Goal: Task Accomplishment & Management: Manage account settings

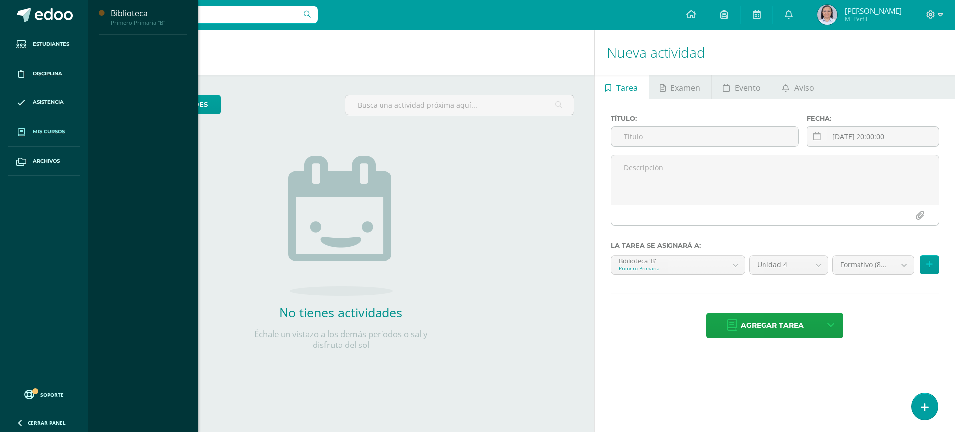
click at [44, 128] on span "Mis cursos" at bounding box center [49, 132] width 32 height 8
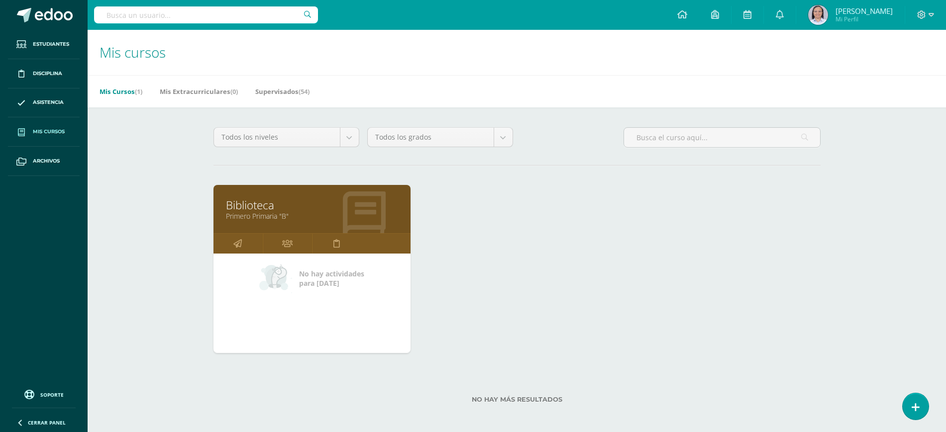
click at [315, 91] on div "Mis Cursos (1) Mis Extracurriculares (0) Supervisados (54)" at bounding box center [529, 91] width 882 height 32
click at [288, 92] on link "Supervisados (54)" at bounding box center [282, 92] width 54 height 16
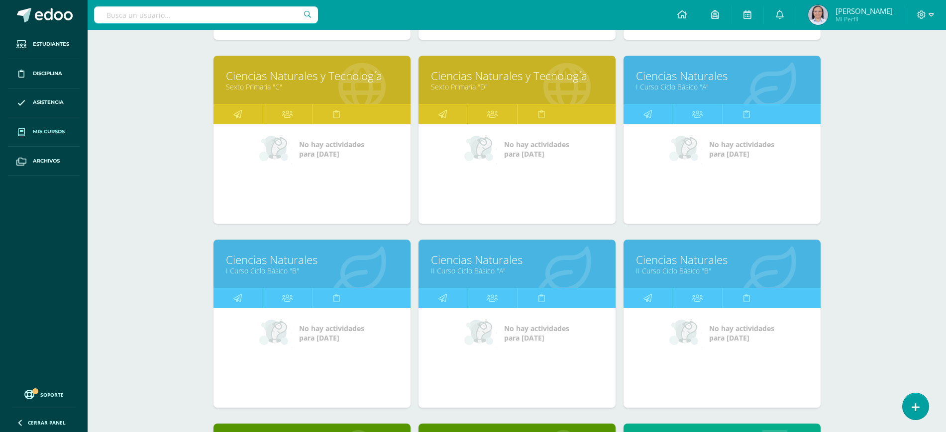
scroll to position [1239, 0]
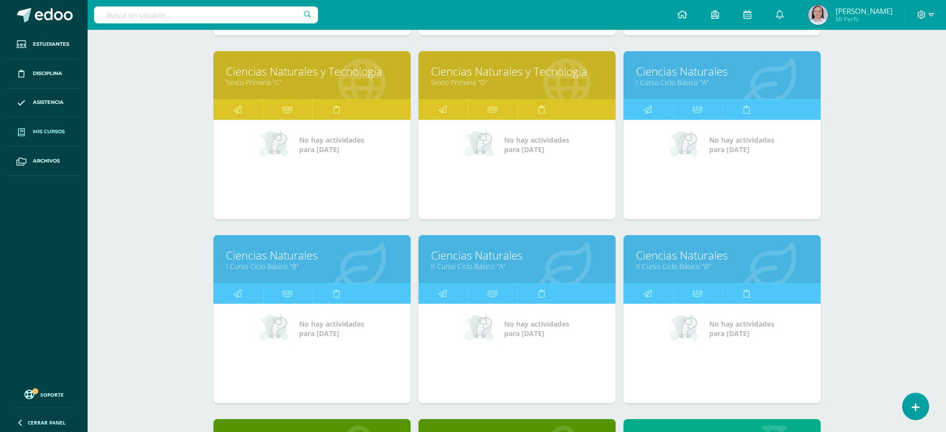
click at [466, 257] on link "Ciencias Naturales" at bounding box center [517, 255] width 172 height 15
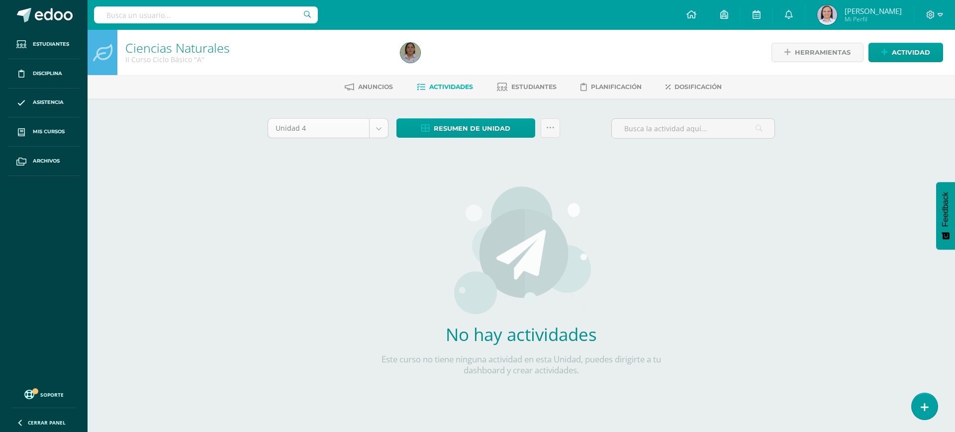
click at [378, 124] on body "Estudiantes Disciplina Asistencia Mis cursos Archivos Soporte Ayuda Reportar un…" at bounding box center [477, 213] width 955 height 427
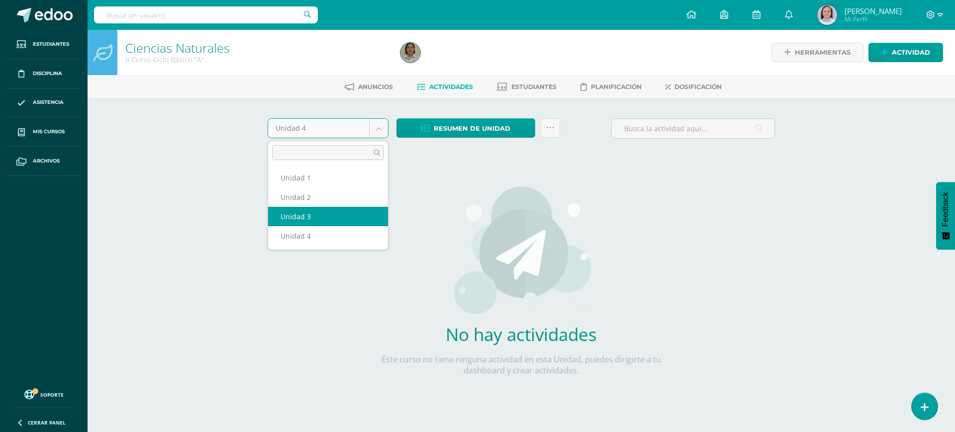
select select "Unidad 3"
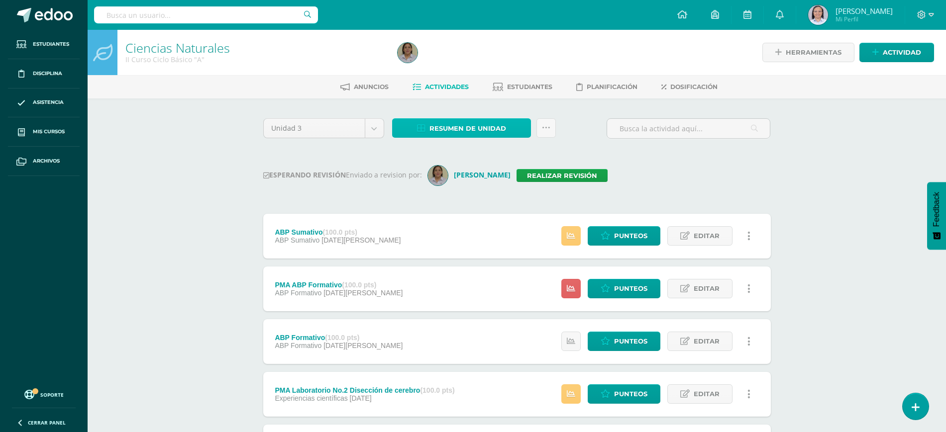
click at [479, 131] on span "Resumen de unidad" at bounding box center [467, 128] width 77 height 18
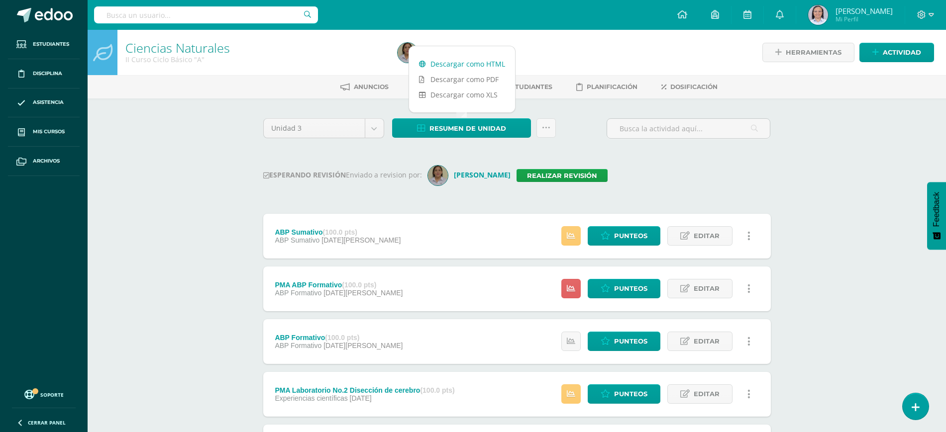
click at [467, 66] on link "Descargar como HTML" at bounding box center [462, 63] width 106 height 15
click at [553, 37] on div at bounding box center [532, 52] width 276 height 45
click at [590, 174] on link "Realizar revisión" at bounding box center [562, 175] width 91 height 13
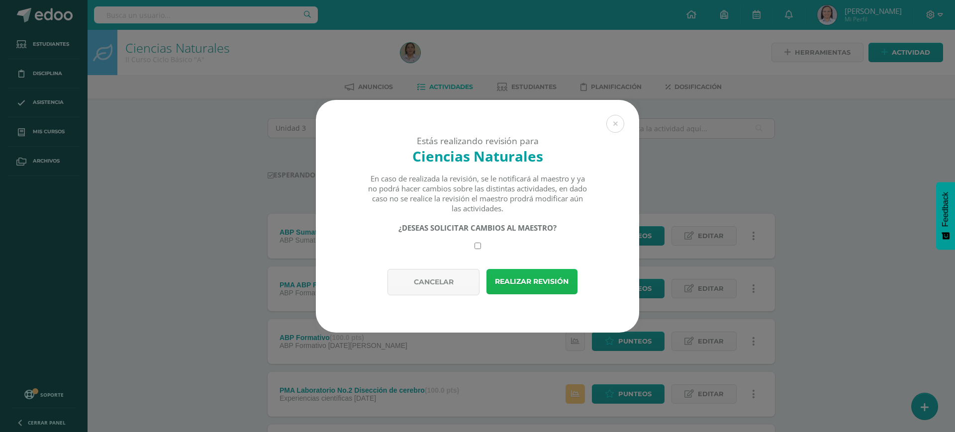
click at [551, 280] on button "Realizar revisión" at bounding box center [532, 281] width 91 height 25
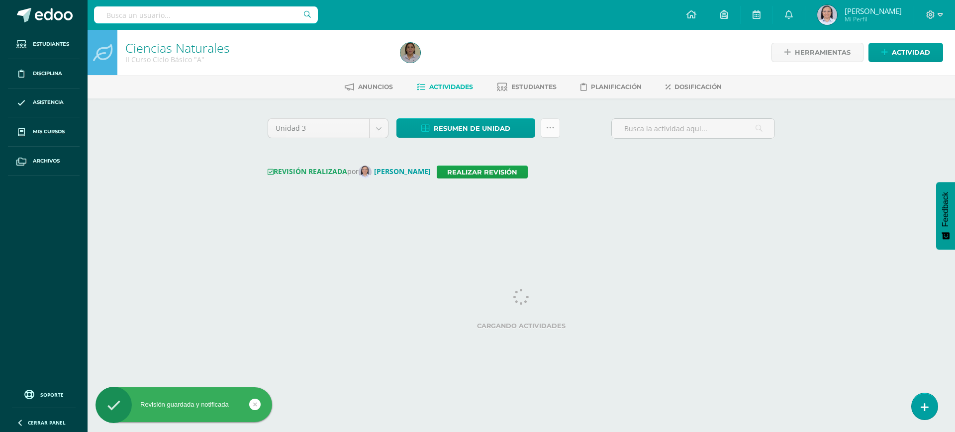
click at [554, 128] on icon at bounding box center [550, 128] width 8 height 8
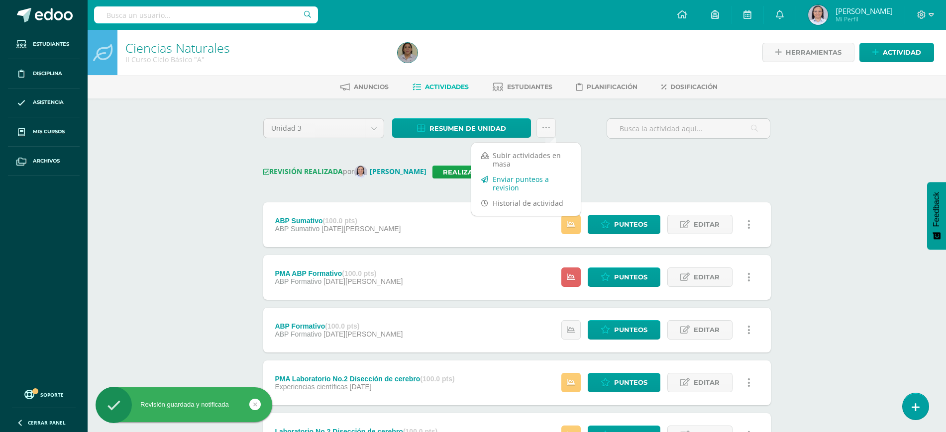
click at [511, 182] on link "Enviar punteos a revision" at bounding box center [525, 184] width 109 height 24
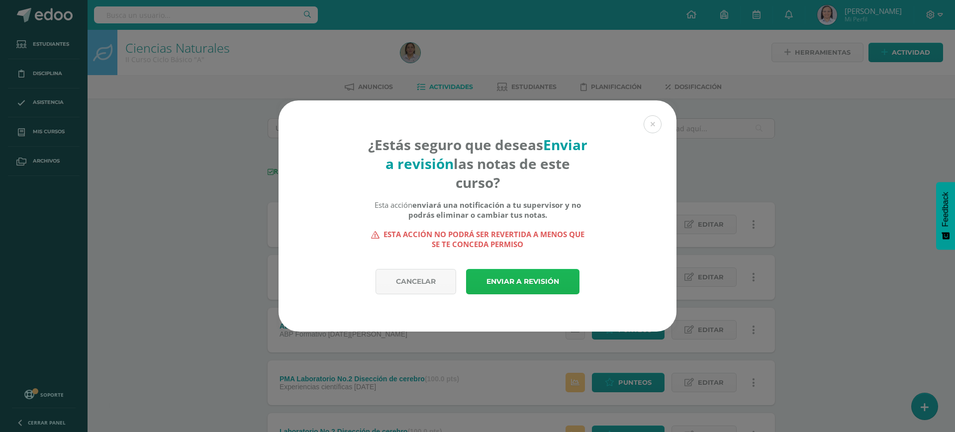
click at [546, 285] on link "Enviar a revisión" at bounding box center [522, 281] width 113 height 25
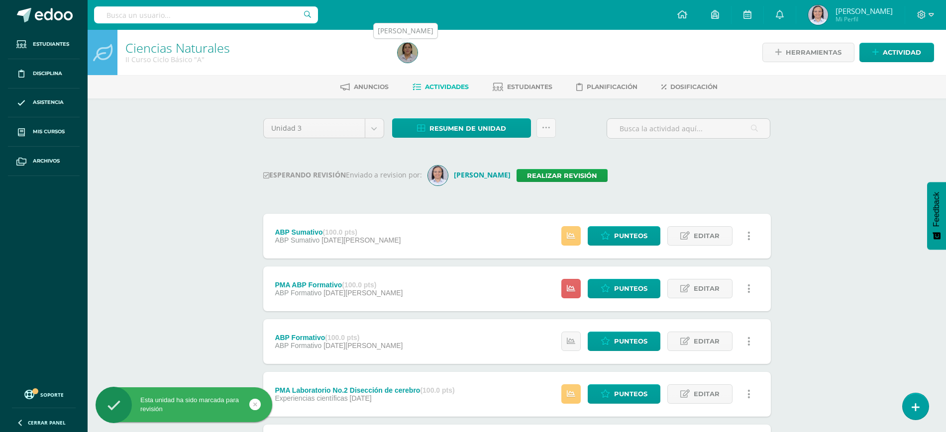
click at [407, 48] on img at bounding box center [408, 53] width 20 height 20
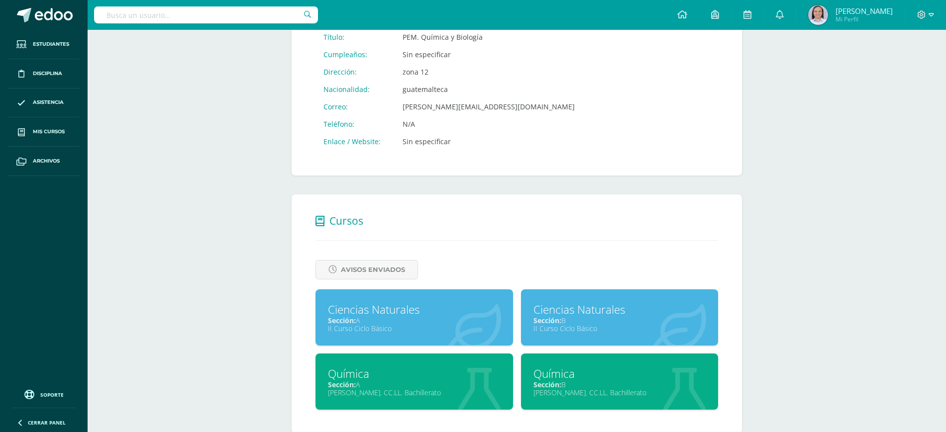
scroll to position [230, 0]
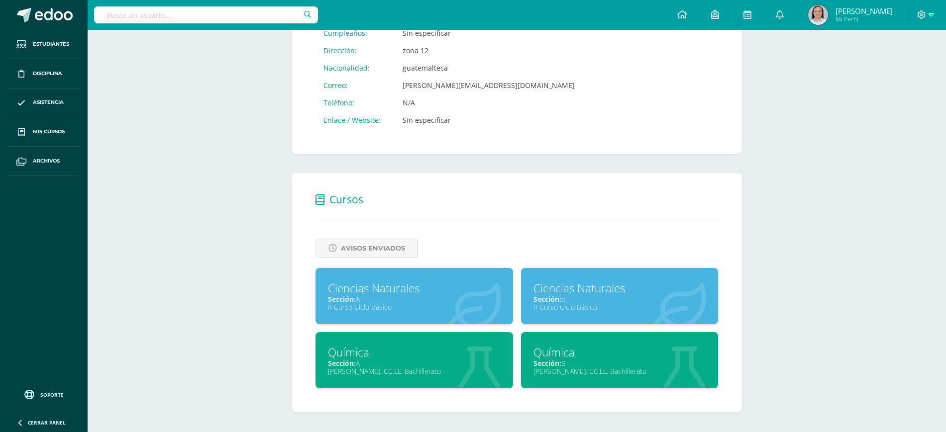
click at [572, 295] on div "Ciencias Naturales" at bounding box center [619, 288] width 173 height 15
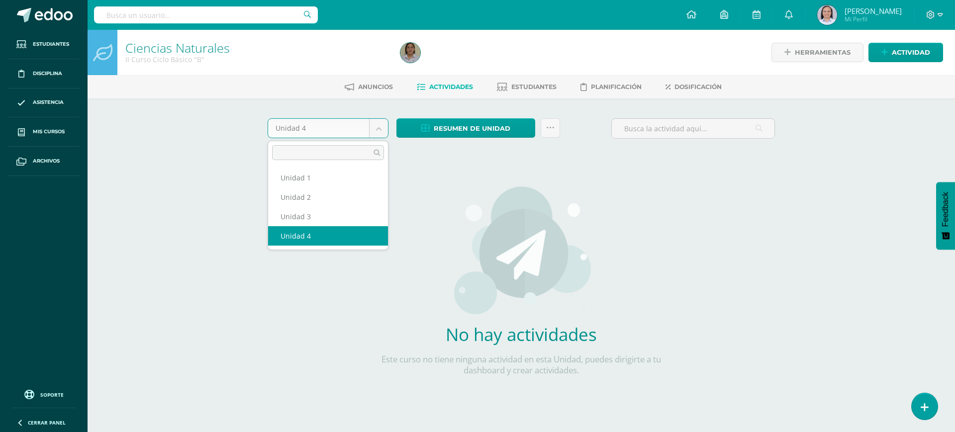
click at [380, 133] on body "Estudiantes Disciplina Asistencia Mis cursos Archivos Soporte Ayuda Reportar un…" at bounding box center [477, 213] width 955 height 427
select select "Unidad 3"
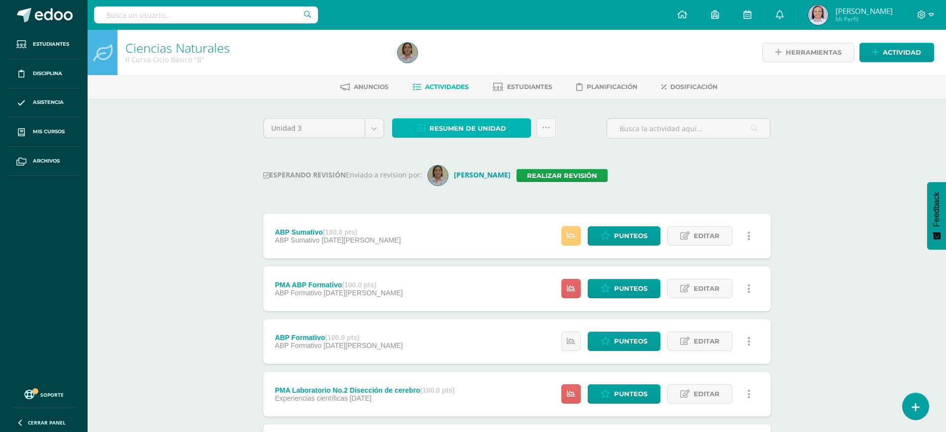
click at [455, 129] on span "Resumen de unidad" at bounding box center [467, 128] width 77 height 18
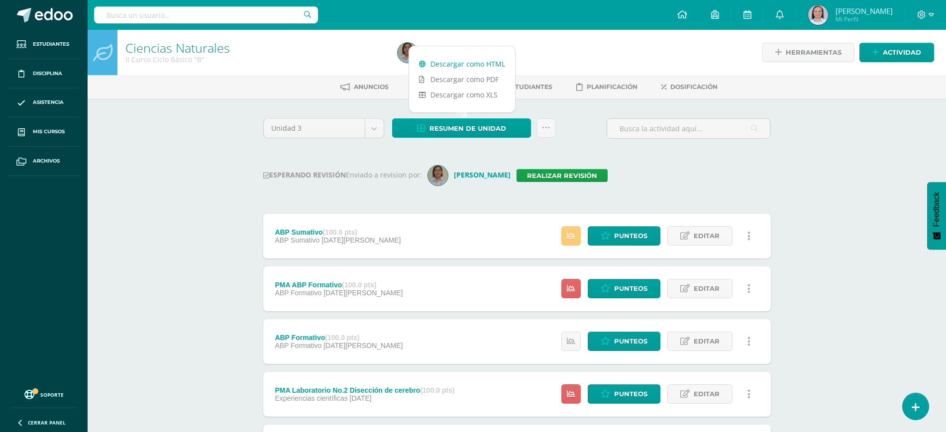
click at [444, 60] on link "Descargar como HTML" at bounding box center [462, 63] width 106 height 15
click at [590, 176] on link "Realizar revisión" at bounding box center [562, 175] width 91 height 13
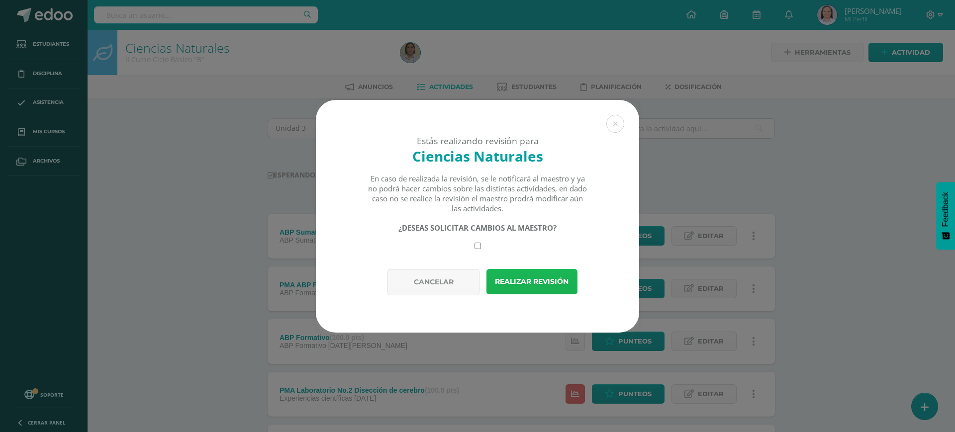
click at [524, 280] on button "Realizar revisión" at bounding box center [532, 281] width 91 height 25
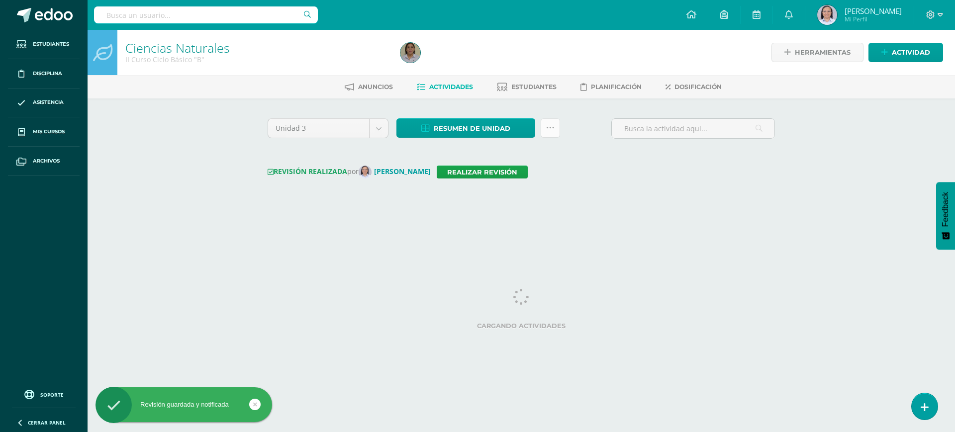
click at [555, 129] on link at bounding box center [550, 127] width 19 height 19
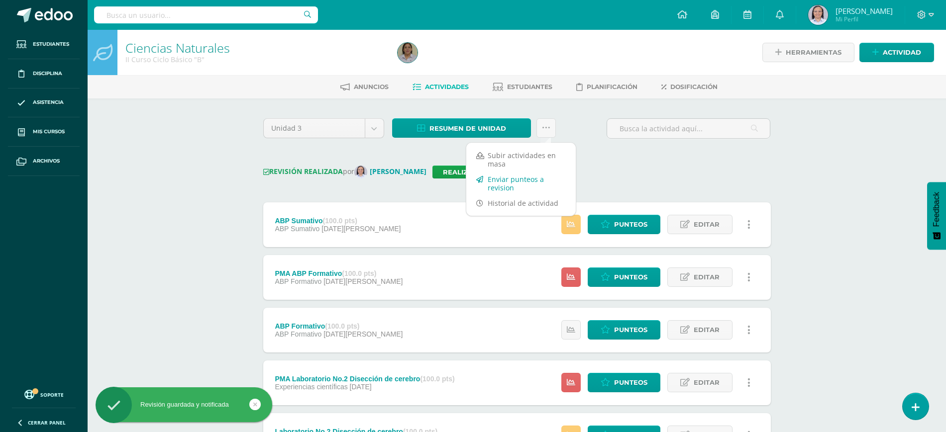
click at [498, 178] on link "Enviar punteos a revision" at bounding box center [520, 184] width 109 height 24
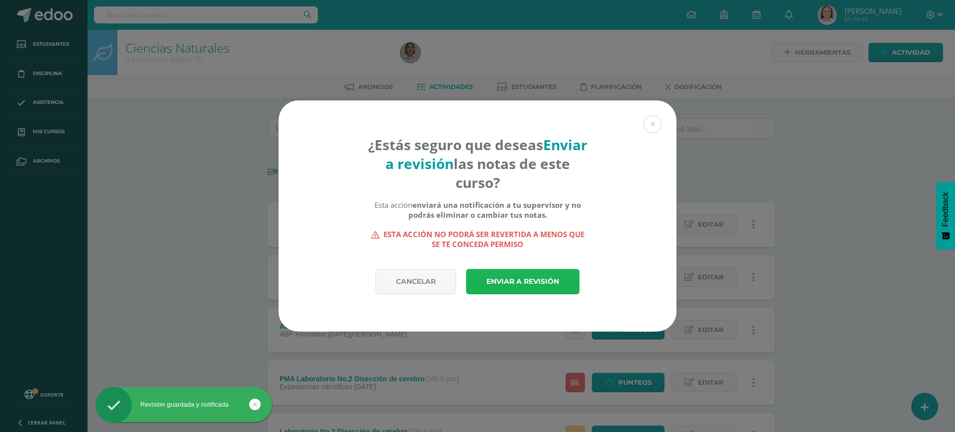
click at [561, 276] on link "Enviar a revisión" at bounding box center [522, 281] width 113 height 25
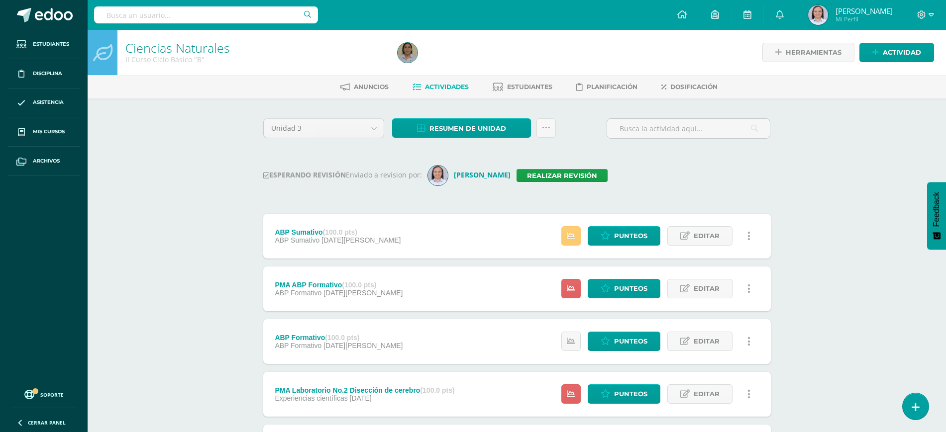
click at [411, 49] on img at bounding box center [408, 53] width 20 height 20
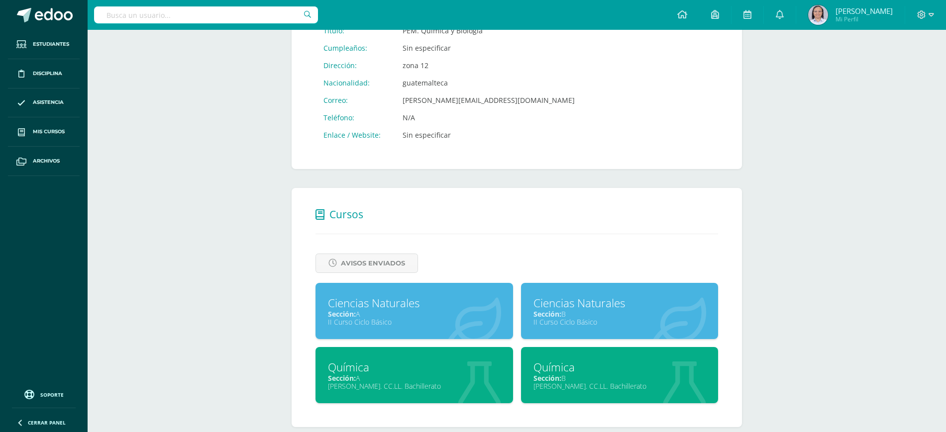
scroll to position [230, 0]
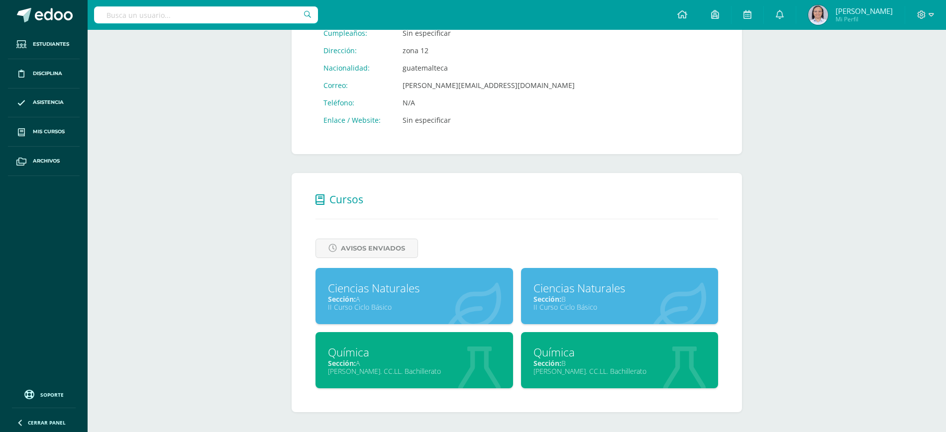
click at [428, 375] on div "[PERSON_NAME]. CC.LL. Bachillerato" at bounding box center [414, 371] width 173 height 9
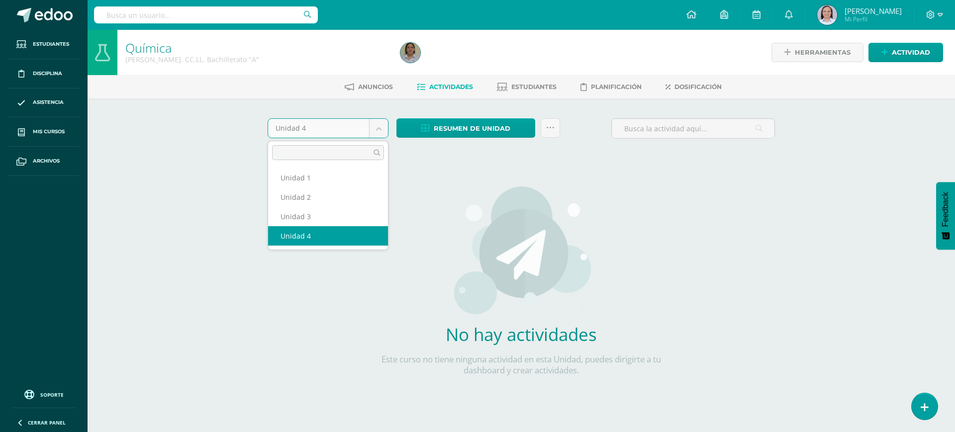
drag, startPoint x: 382, startPoint y: 131, endPoint x: 379, endPoint y: 147, distance: 16.2
click at [381, 132] on body "Estudiantes Disciplina Asistencia Mis cursos Archivos Soporte Ayuda Reportar un…" at bounding box center [477, 213] width 955 height 427
select select "Unidad 3"
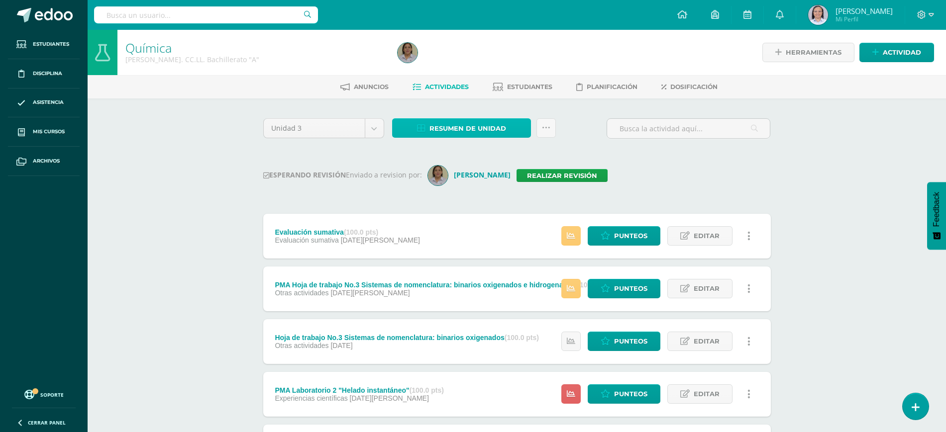
click at [465, 124] on span "Resumen de unidad" at bounding box center [467, 128] width 77 height 18
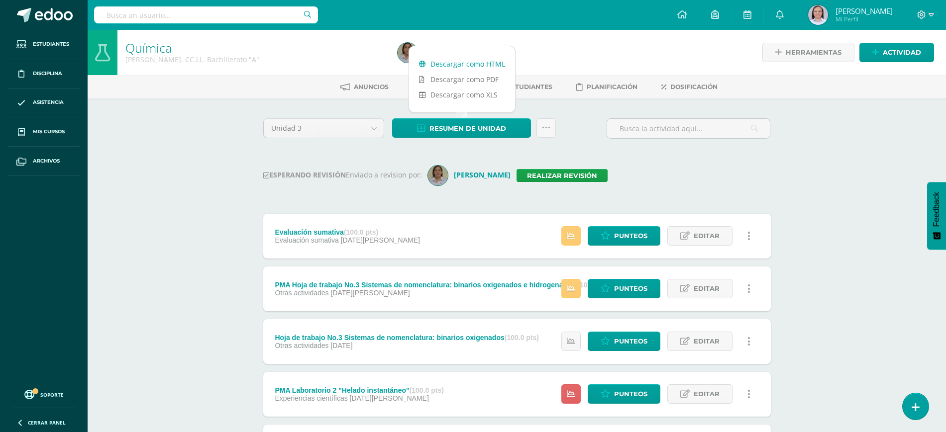
click at [445, 63] on link "Descargar como HTML" at bounding box center [462, 63] width 106 height 15
click at [580, 143] on div "Unidad 3 Unidad 1 Unidad 2 Unidad 3 Unidad 4 Resumen de unidad Subir actividade…" at bounding box center [517, 132] width 516 height 28
click at [566, 173] on link "Realizar revisión" at bounding box center [562, 175] width 91 height 13
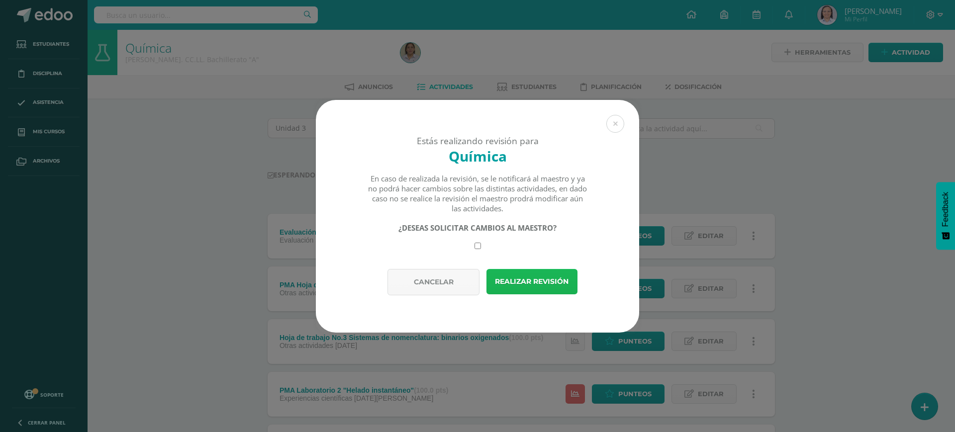
click at [546, 281] on button "Realizar revisión" at bounding box center [532, 281] width 91 height 25
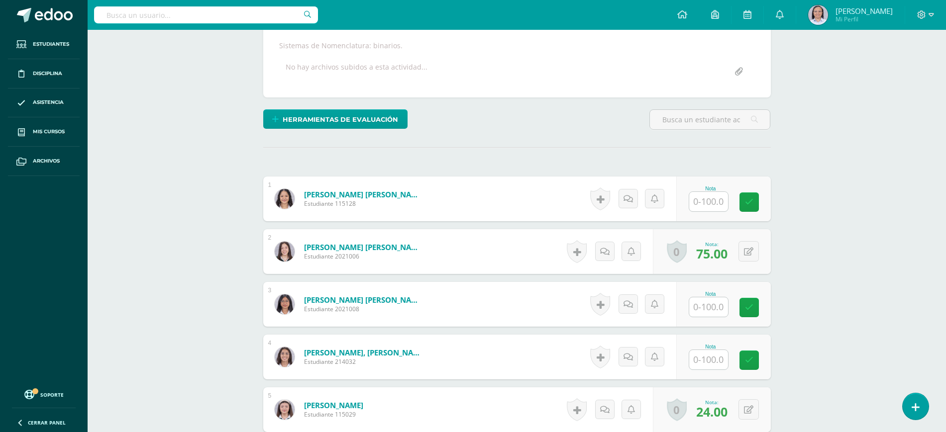
scroll to position [179, 0]
click at [710, 198] on input "text" at bounding box center [708, 201] width 39 height 19
type input "100"
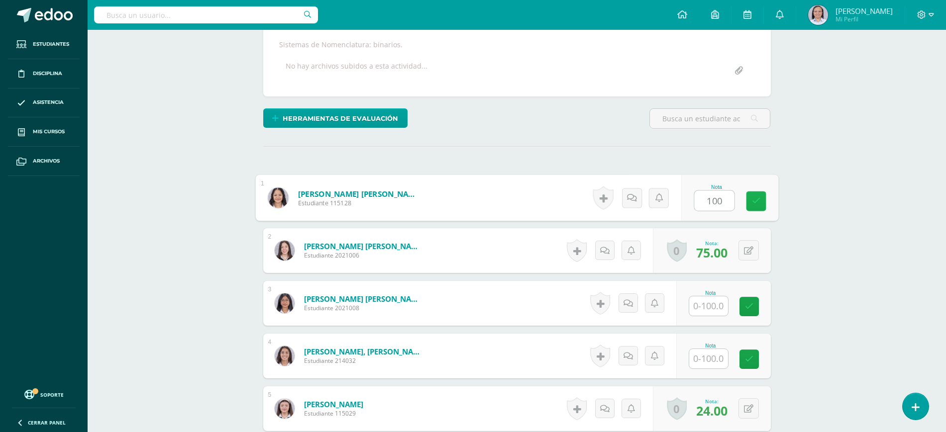
click at [758, 204] on icon at bounding box center [755, 201] width 9 height 8
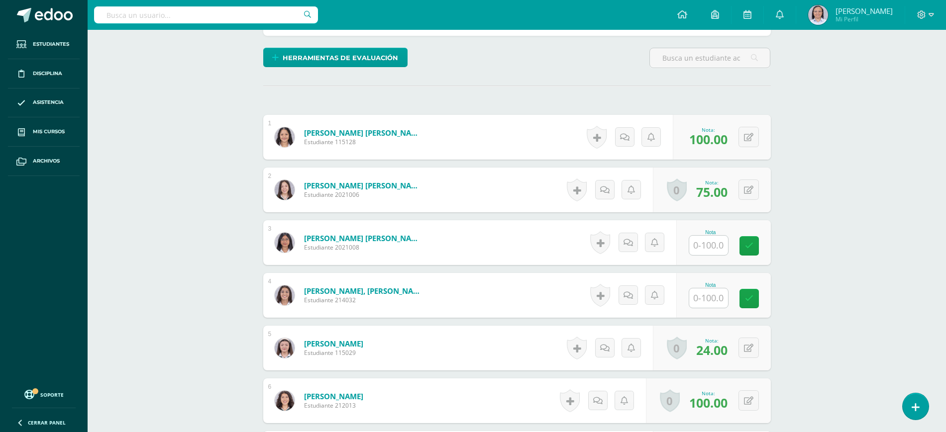
scroll to position [242, 0]
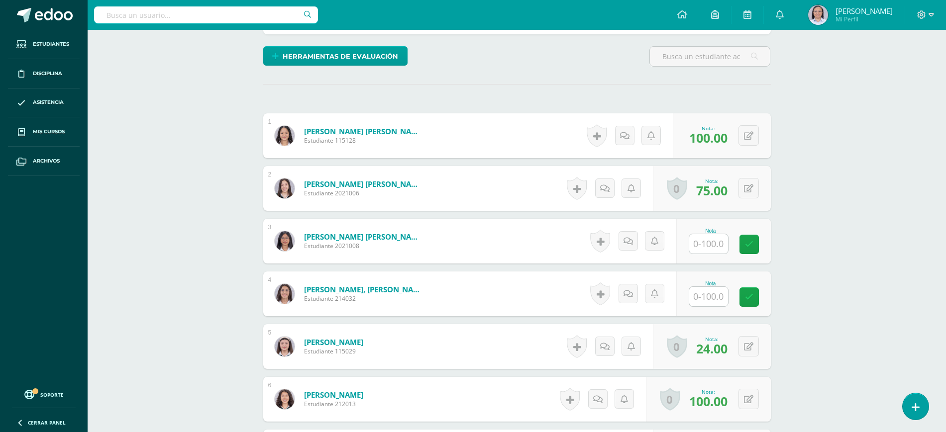
click at [709, 249] on input "text" at bounding box center [708, 243] width 39 height 19
type input "86"
click at [754, 243] on icon at bounding box center [755, 244] width 9 height 8
click at [705, 302] on input "text" at bounding box center [708, 296] width 39 height 19
type input "100"
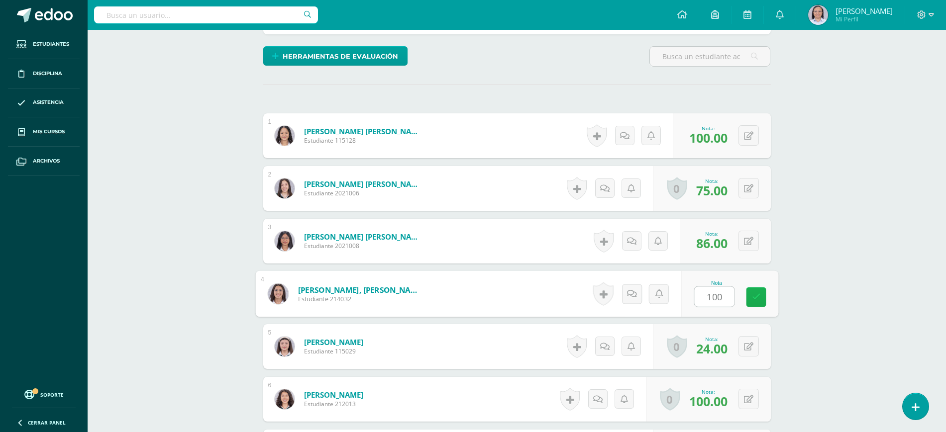
click at [752, 295] on icon at bounding box center [755, 297] width 9 height 8
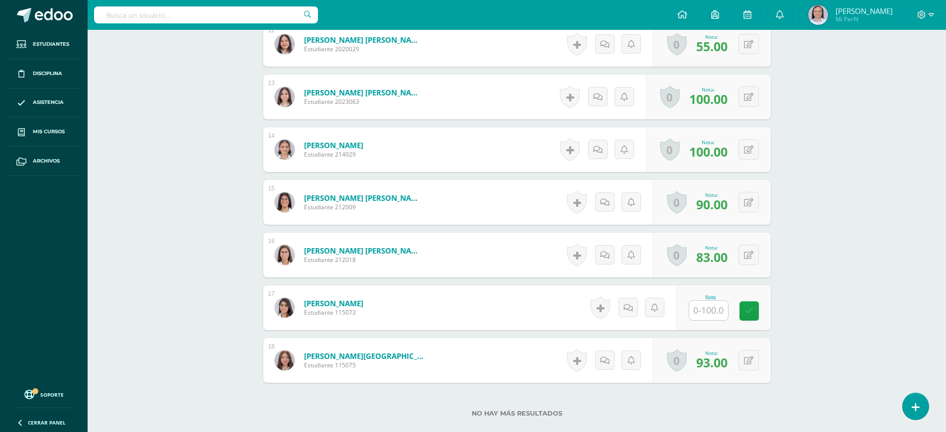
scroll to position [926, 0]
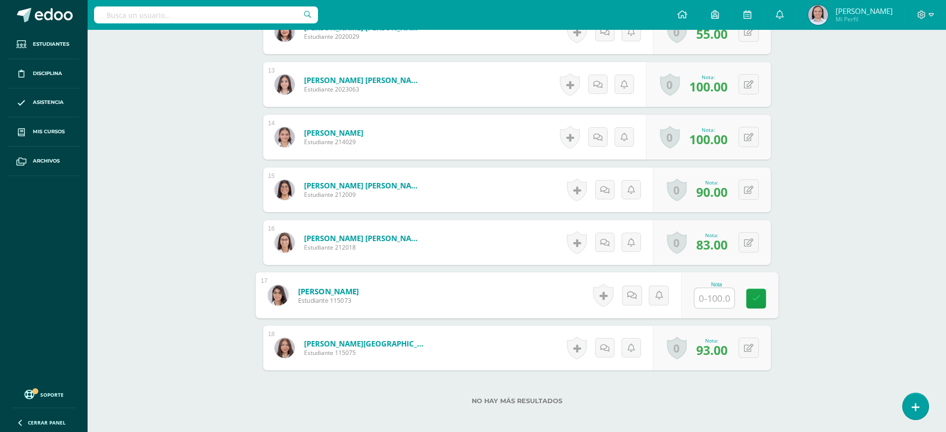
click at [717, 300] on input "text" at bounding box center [714, 299] width 40 height 20
type input "96"
click at [756, 303] on link at bounding box center [756, 299] width 20 height 20
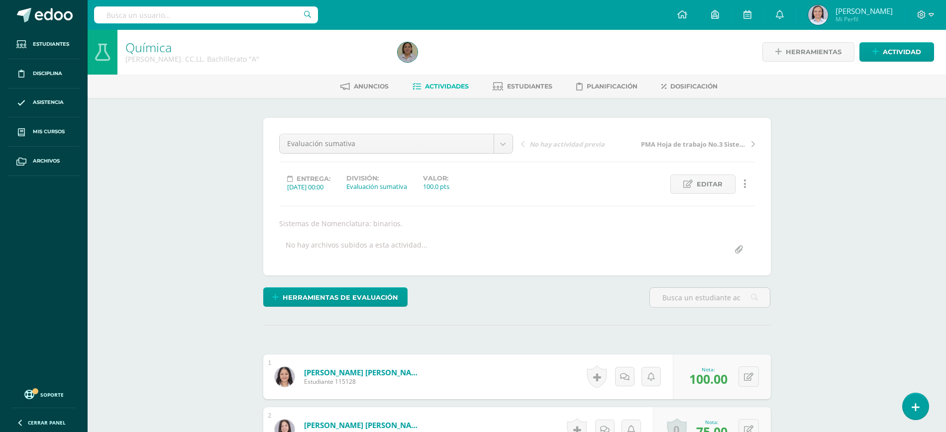
scroll to position [0, 0]
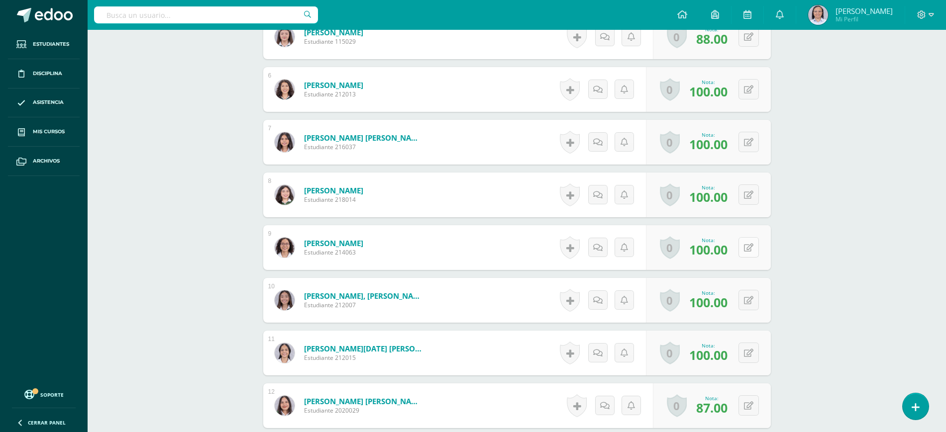
scroll to position [543, 0]
click at [749, 241] on button at bounding box center [755, 247] width 21 height 21
type input "66"
click at [724, 250] on link at bounding box center [729, 251] width 20 height 20
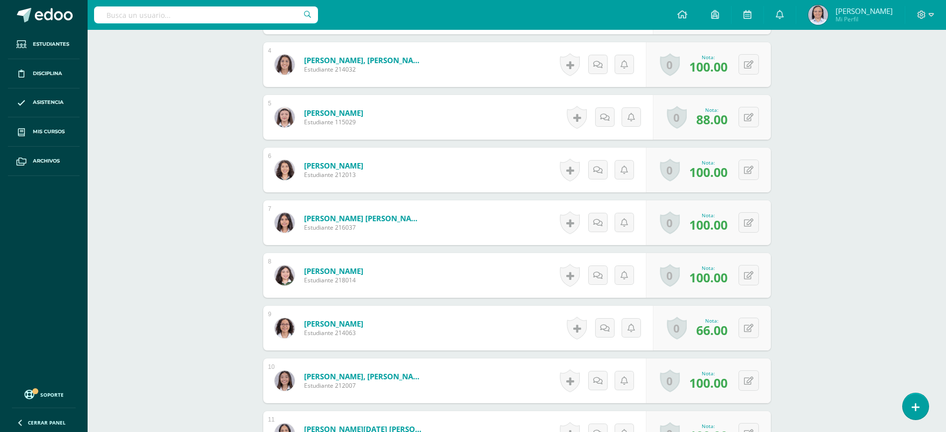
scroll to position [498, 0]
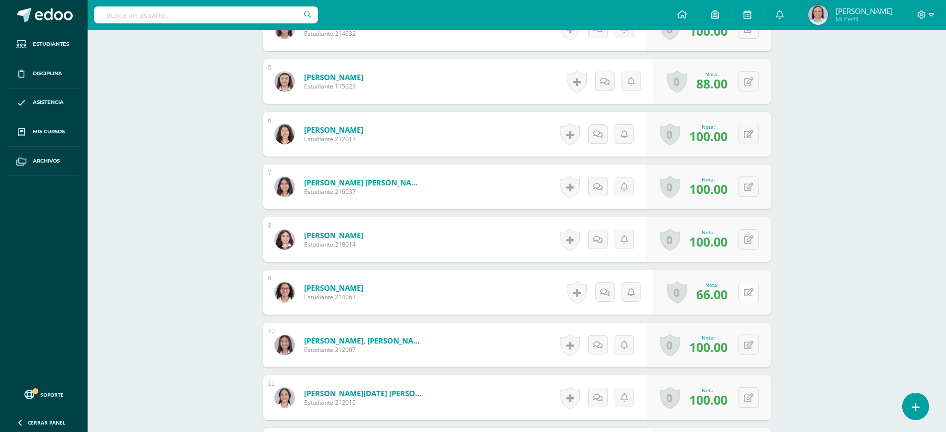
click at [747, 297] on button at bounding box center [748, 292] width 20 height 20
type input "100"
click at [725, 295] on icon at bounding box center [729, 296] width 9 height 8
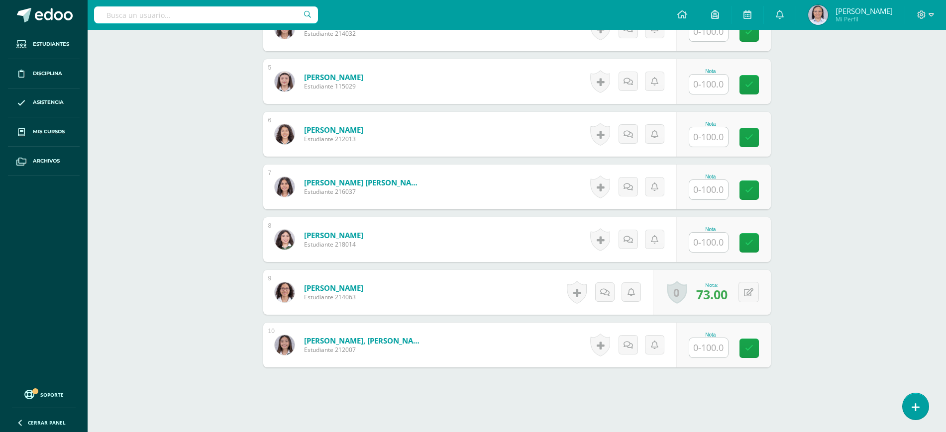
scroll to position [543, 0]
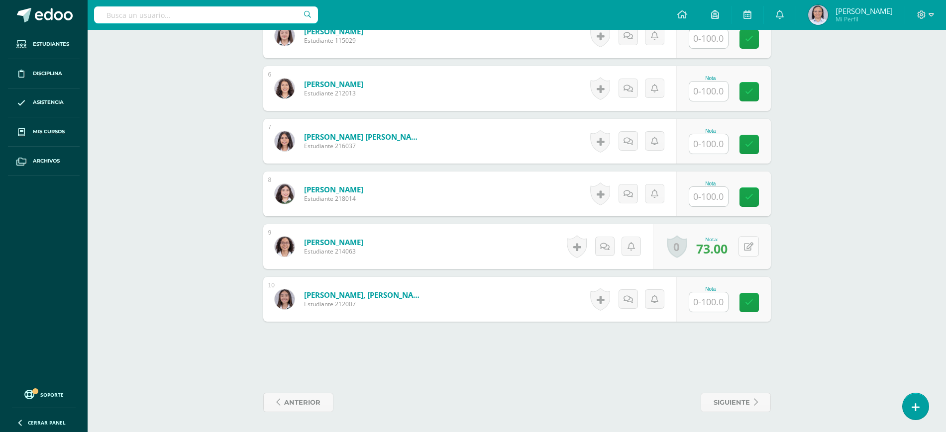
click at [749, 243] on button at bounding box center [748, 246] width 20 height 20
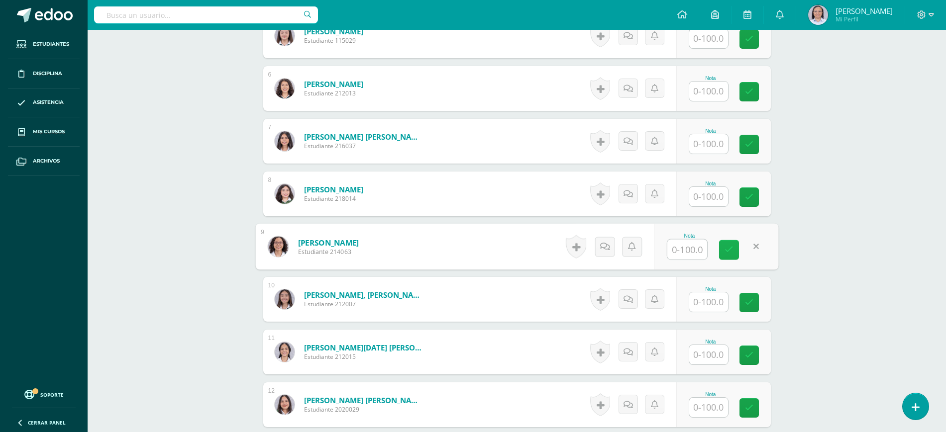
scroll to position [544, 0]
click at [724, 253] on link at bounding box center [729, 250] width 20 height 20
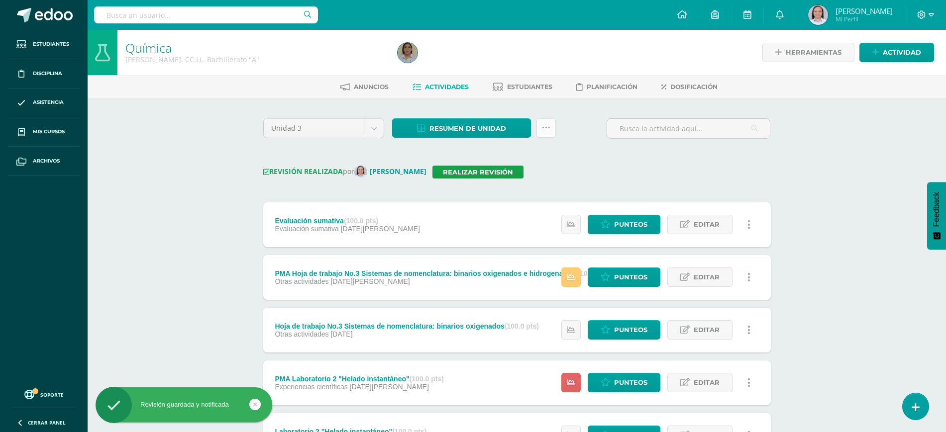
click at [547, 127] on icon at bounding box center [546, 128] width 8 height 8
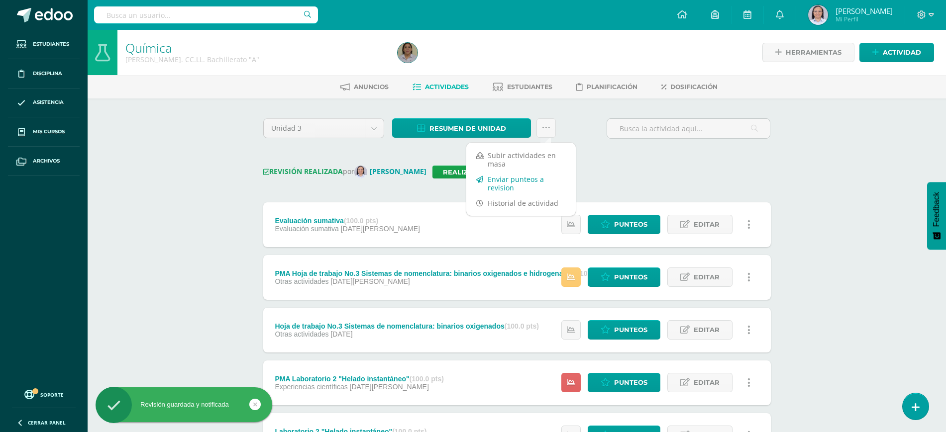
click at [492, 185] on link "Enviar punteos a revision" at bounding box center [520, 184] width 109 height 24
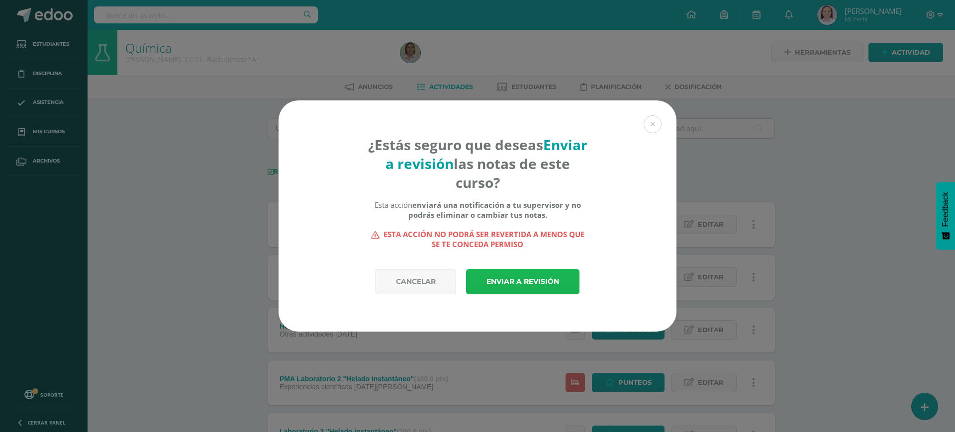
click at [549, 280] on link "Enviar a revisión" at bounding box center [522, 281] width 113 height 25
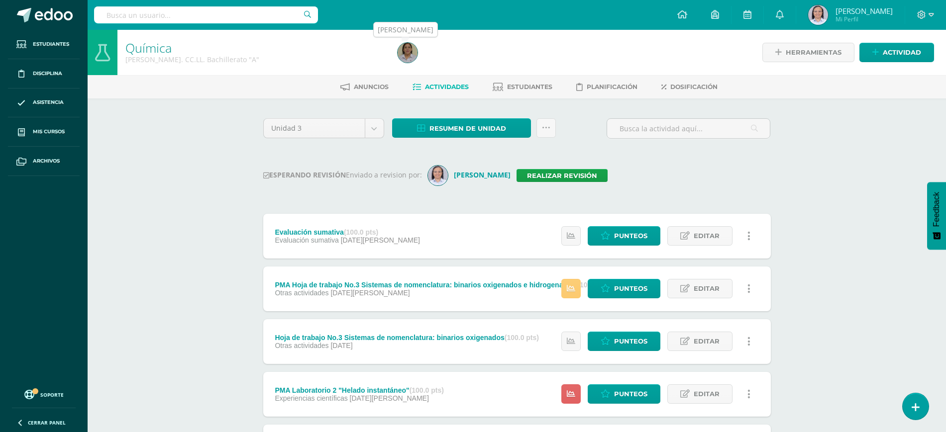
click at [405, 51] on img at bounding box center [408, 53] width 20 height 20
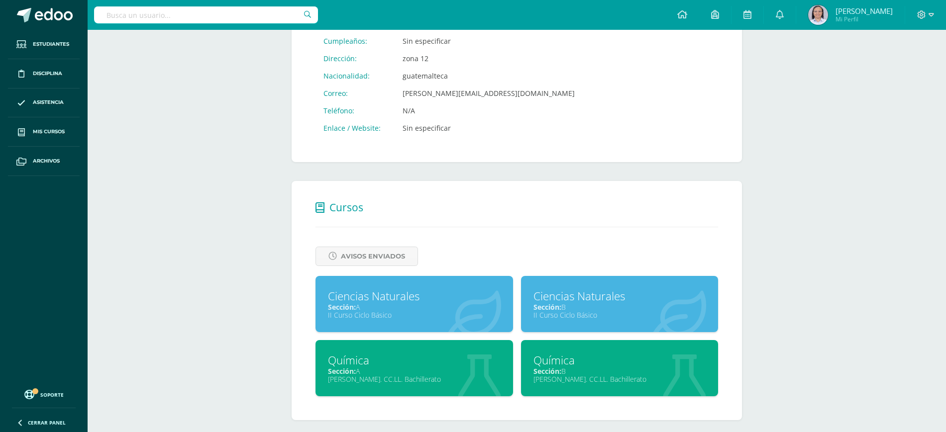
scroll to position [230, 0]
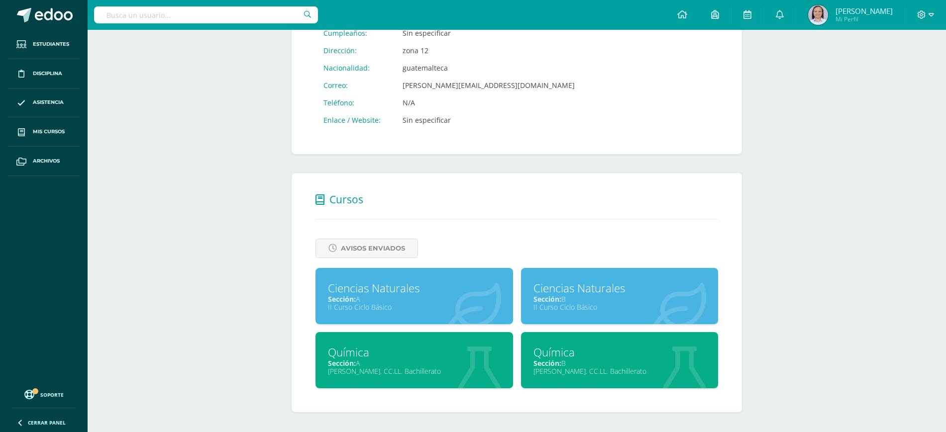
click at [622, 345] on div "Química" at bounding box center [619, 352] width 173 height 15
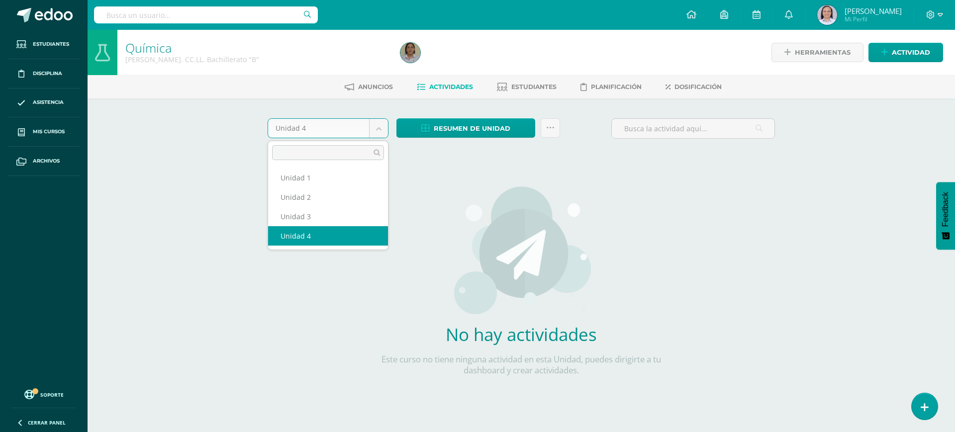
click at [382, 135] on body "Estudiantes Disciplina Asistencia Mis cursos Archivos Soporte Ayuda Reportar un…" at bounding box center [477, 213] width 955 height 427
select select "Unidad 3"
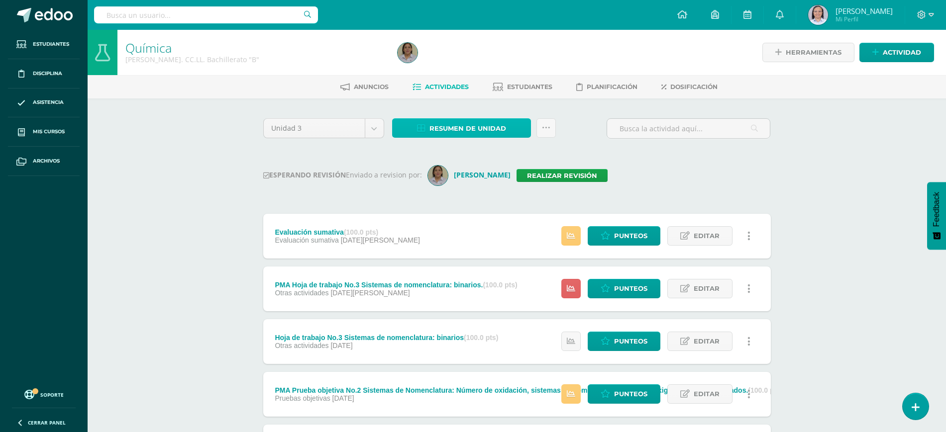
click at [454, 125] on span "Resumen de unidad" at bounding box center [467, 128] width 77 height 18
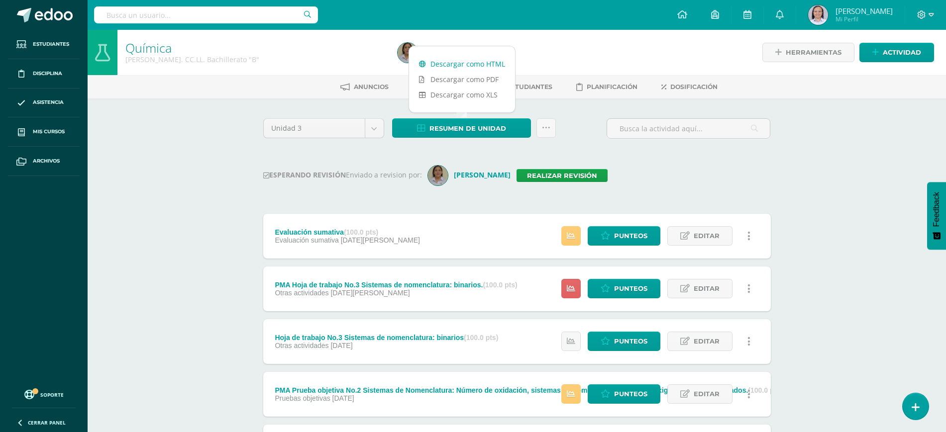
click at [458, 60] on link "Descargar como HTML" at bounding box center [462, 63] width 106 height 15
click at [575, 176] on link "Realizar revisión" at bounding box center [562, 175] width 91 height 13
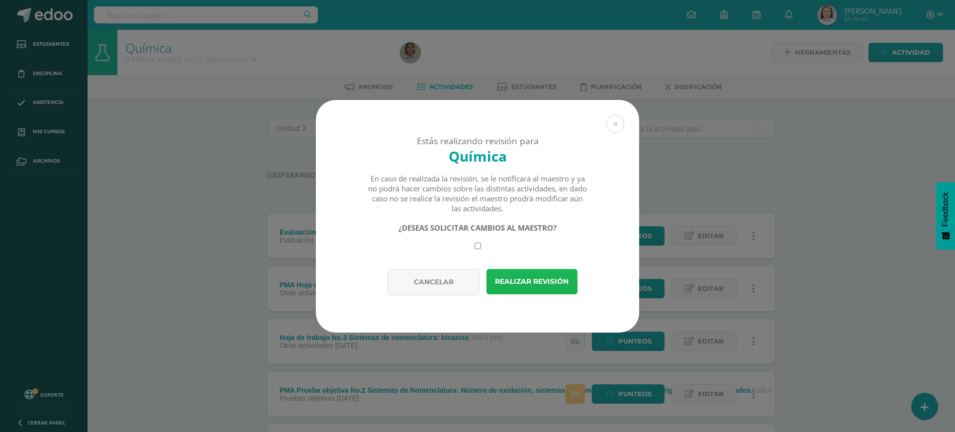
click at [537, 280] on button "Realizar revisión" at bounding box center [532, 281] width 91 height 25
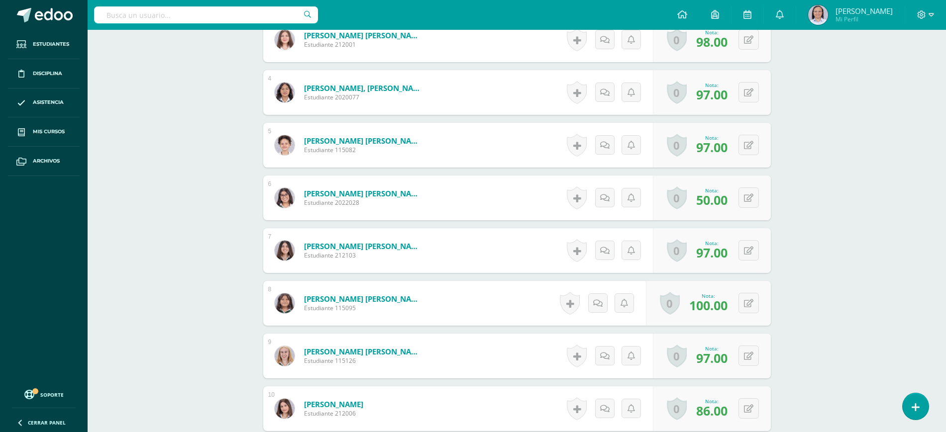
scroll to position [436, 0]
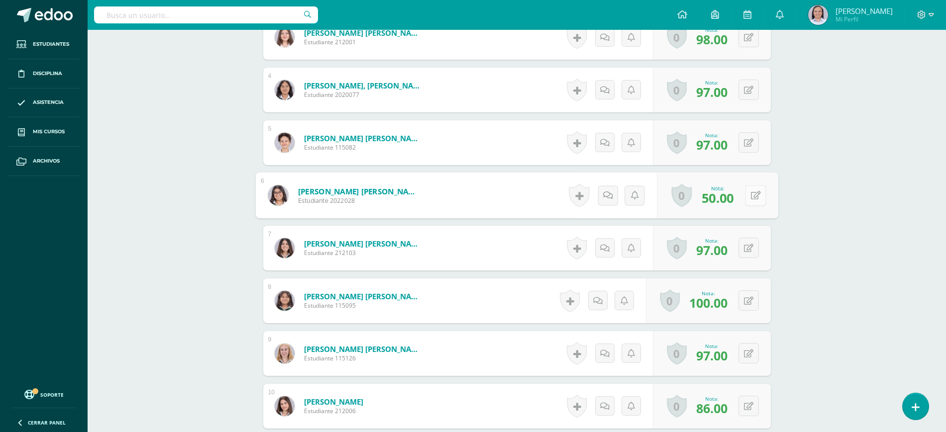
click at [748, 196] on button at bounding box center [755, 195] width 21 height 21
type input "41"
click at [731, 196] on icon at bounding box center [729, 199] width 9 height 8
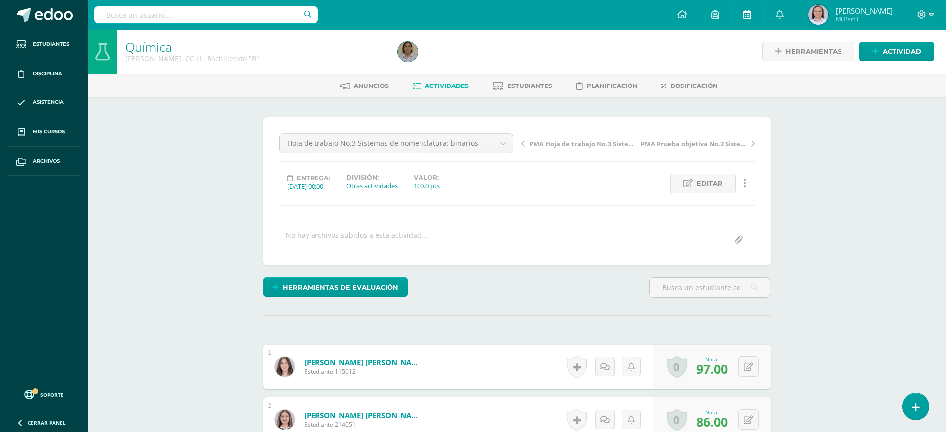
scroll to position [0, 0]
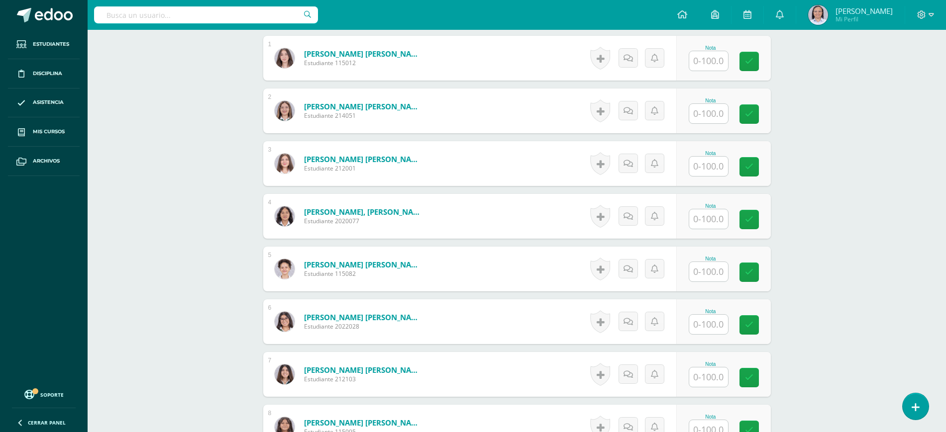
scroll to position [312, 0]
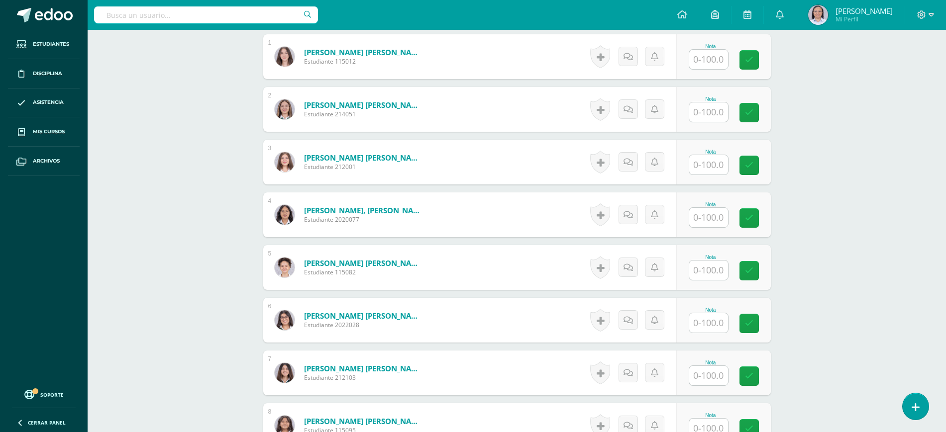
click at [711, 320] on input "text" at bounding box center [708, 322] width 39 height 19
type input "50"
click at [755, 319] on icon at bounding box center [755, 323] width 9 height 8
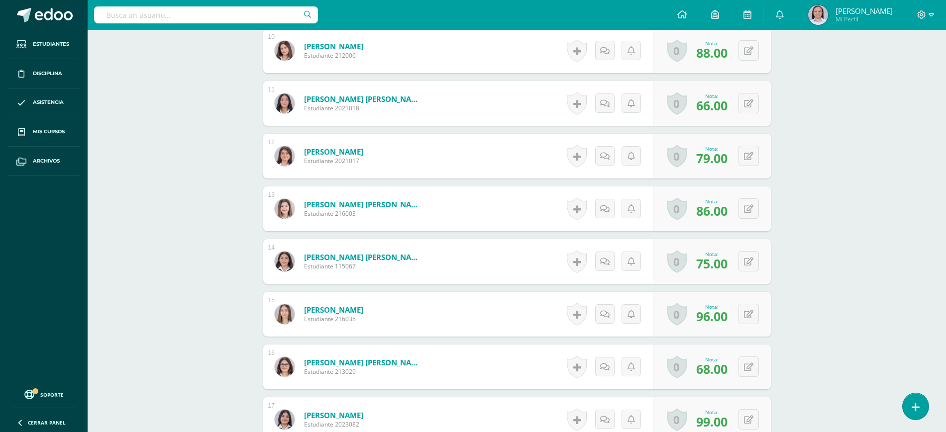
scroll to position [802, 0]
click at [748, 102] on button at bounding box center [755, 103] width 21 height 21
type input "69"
click at [730, 105] on icon at bounding box center [729, 106] width 9 height 8
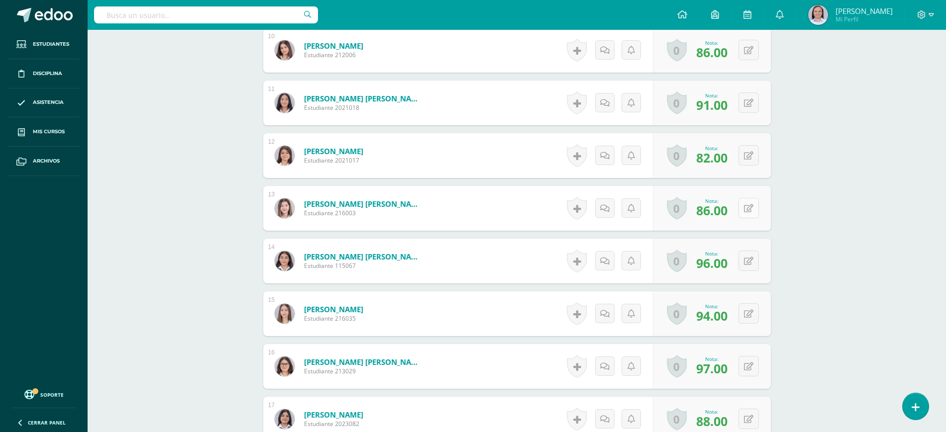
click at [750, 205] on button at bounding box center [748, 208] width 20 height 20
type input "100"
click at [718, 211] on div "Nota 100" at bounding box center [716, 209] width 124 height 46
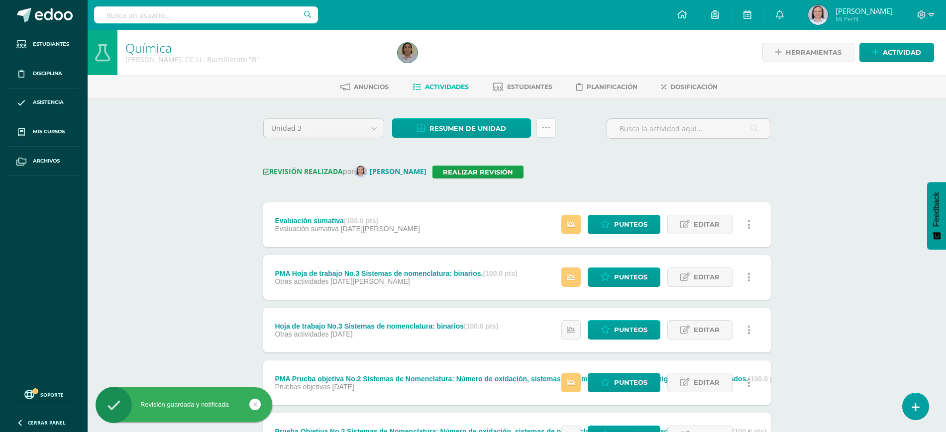
click at [548, 124] on icon at bounding box center [546, 128] width 8 height 8
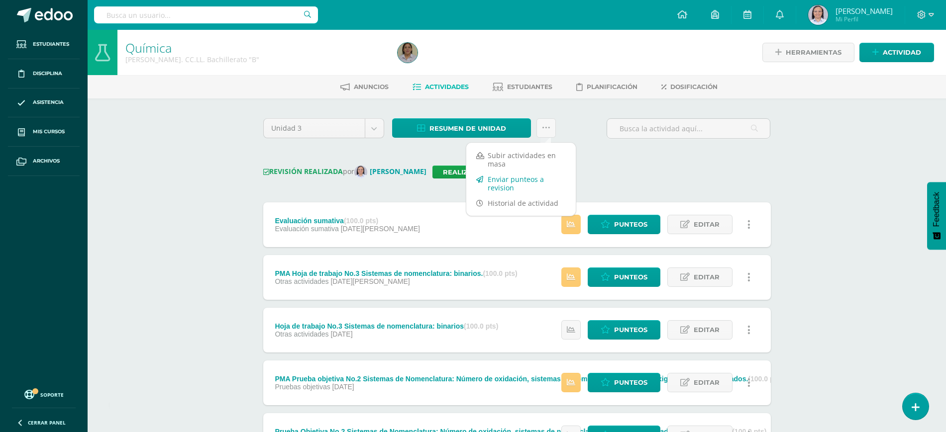
click at [504, 177] on link "Enviar punteos a revision" at bounding box center [520, 184] width 109 height 24
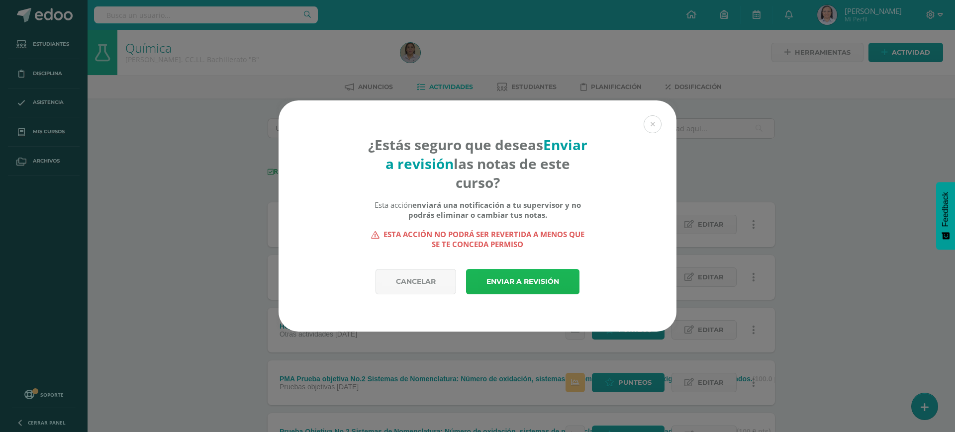
click at [534, 287] on link "Enviar a revisión" at bounding box center [522, 281] width 113 height 25
